Goal: Information Seeking & Learning: Learn about a topic

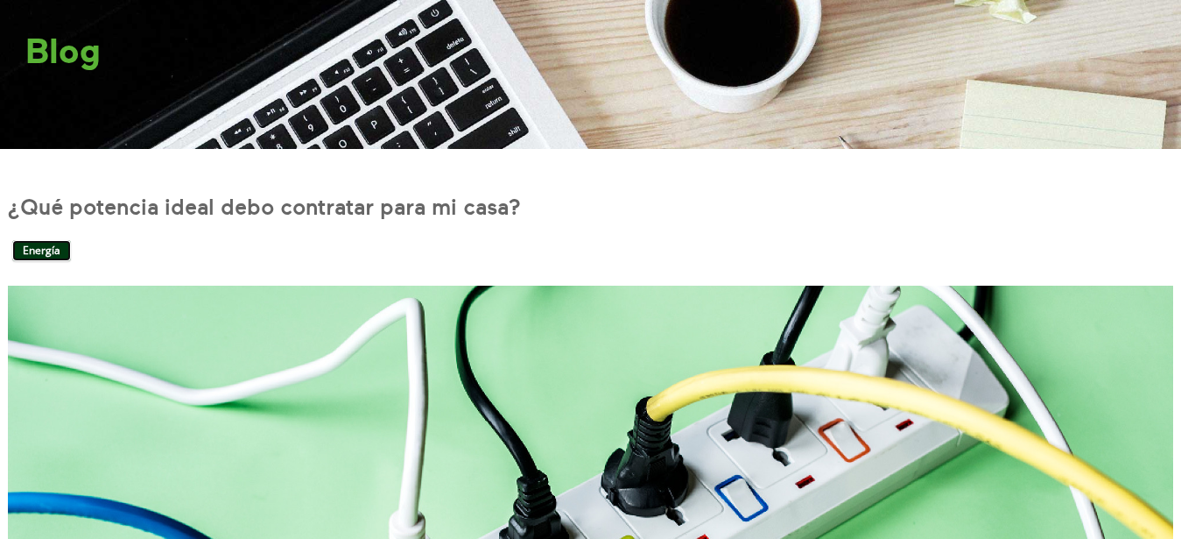
click at [36, 252] on link "Energía" at bounding box center [41, 250] width 59 height 21
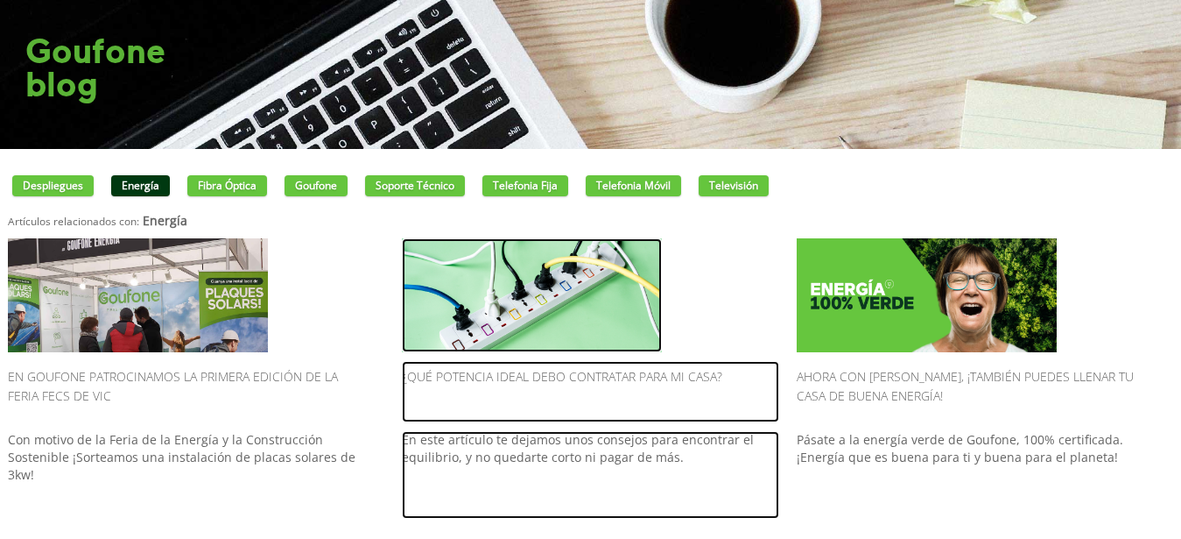
click at [635, 377] on h2 "¿Qué potencia ideal debo contratar para mi casa?" at bounding box center [590, 391] width 377 height 61
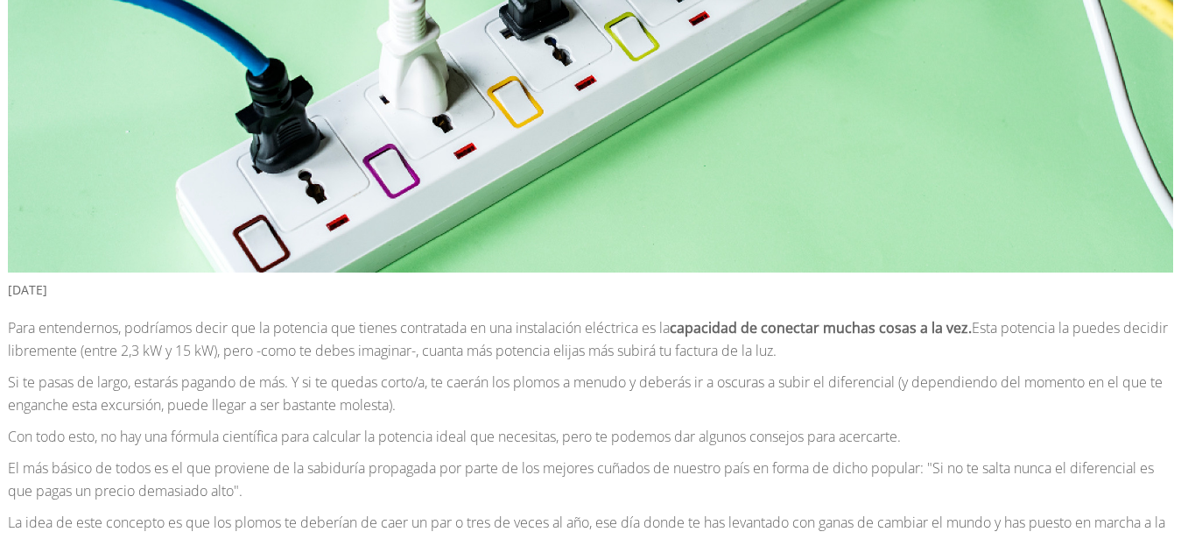
scroll to position [525, 0]
